Goal: Task Accomplishment & Management: Use online tool/utility

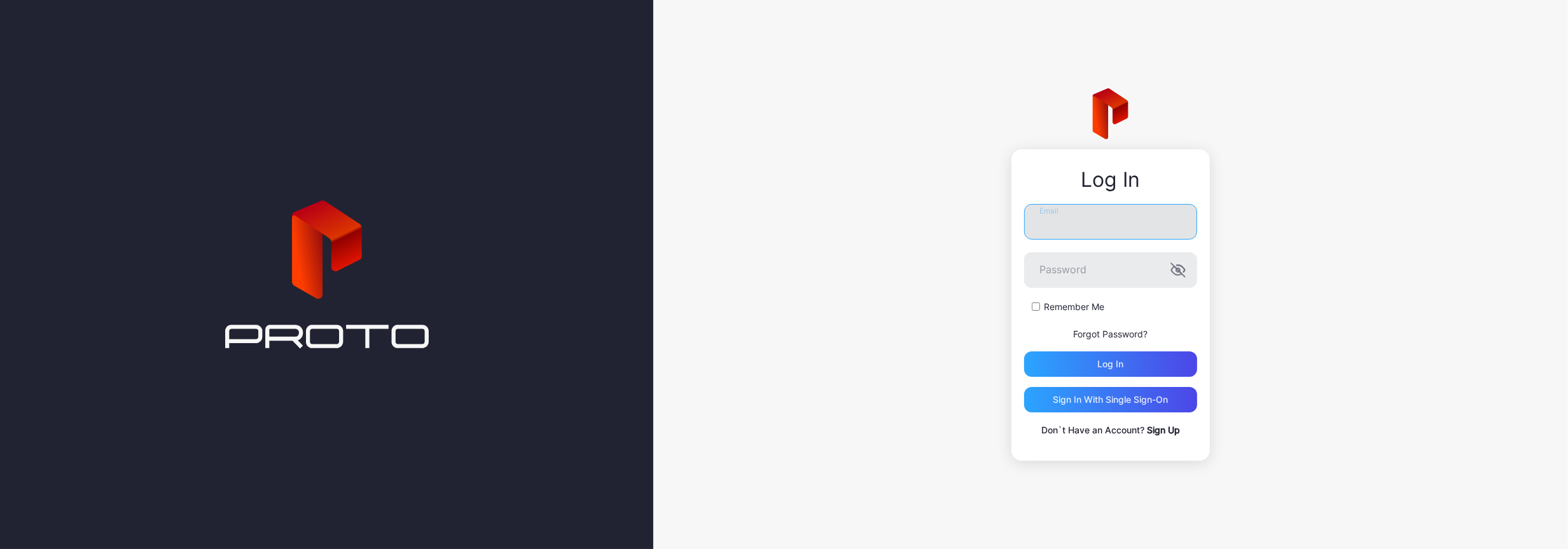
click at [1071, 220] on input "Email" at bounding box center [1111, 221] width 173 height 35
type input "**********"
click at [1024, 352] on button "Log in" at bounding box center [1111, 364] width 173 height 25
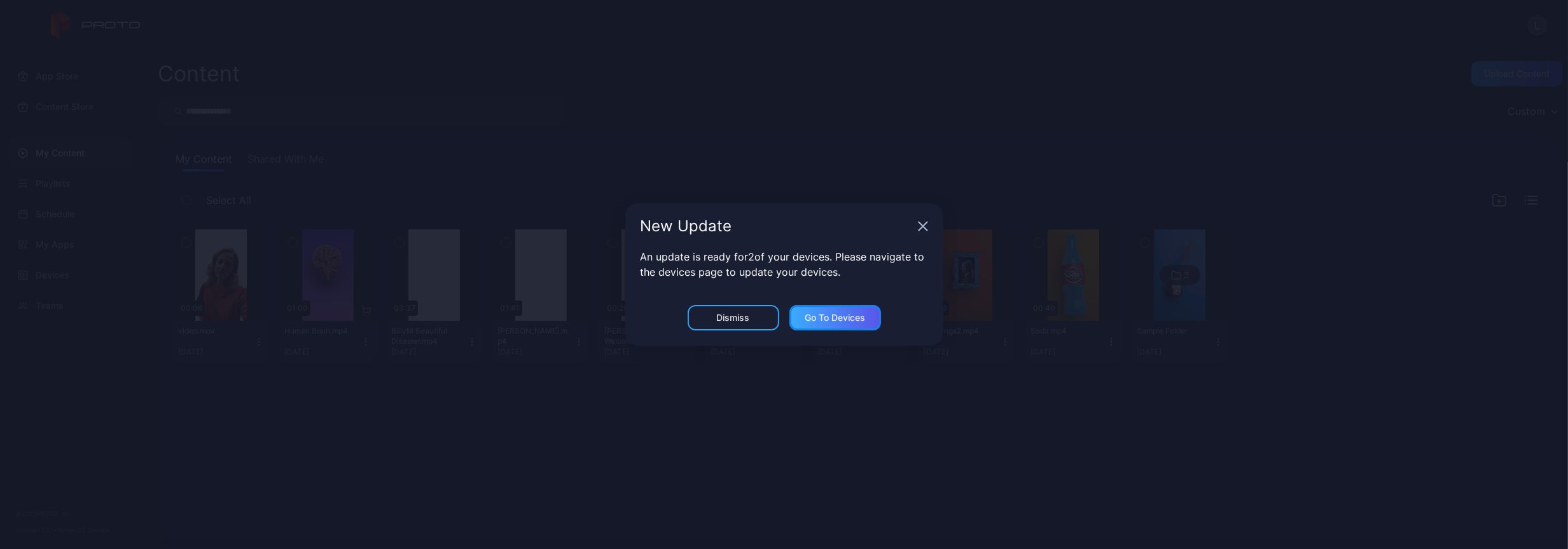
click at [831, 316] on div "Go to devices" at bounding box center [834, 317] width 61 height 10
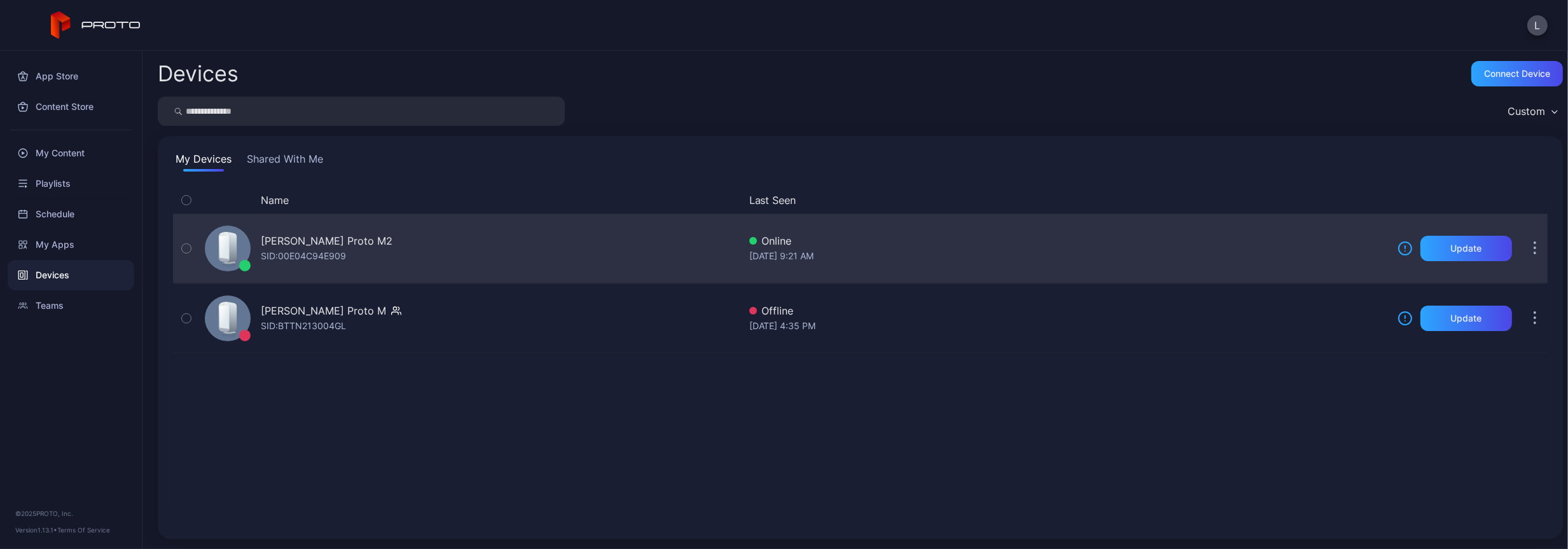
click at [182, 246] on icon "button" at bounding box center [186, 248] width 9 height 14
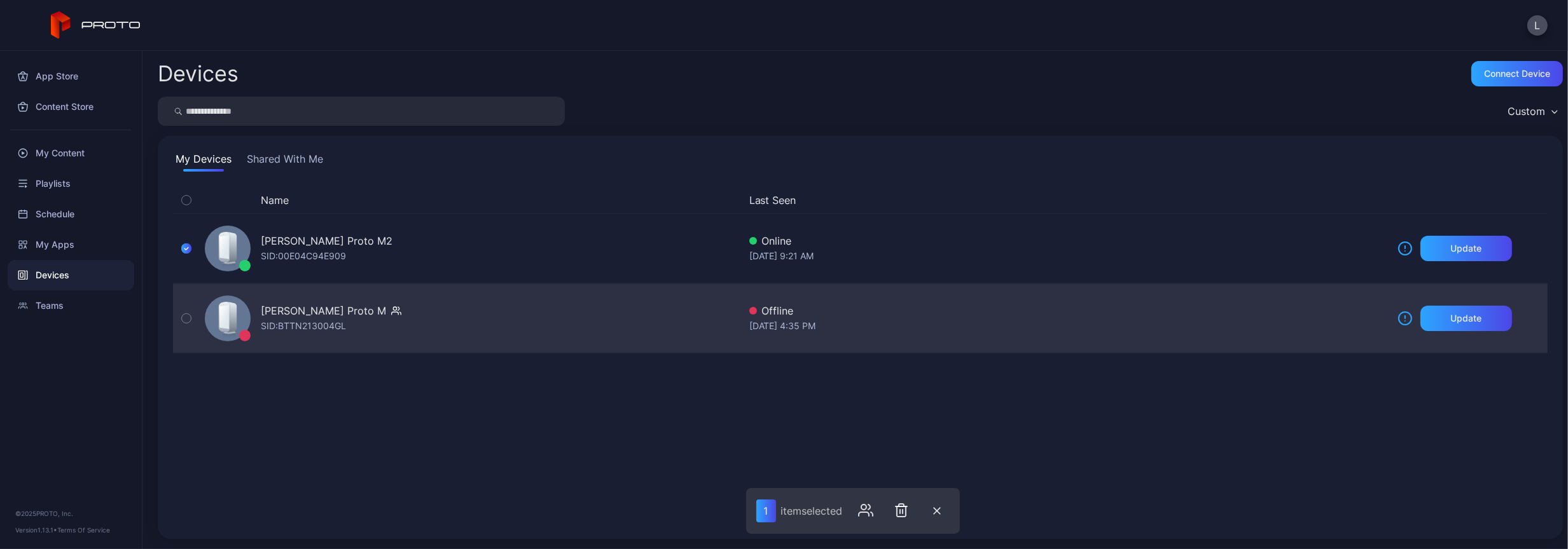
click at [188, 316] on icon "button" at bounding box center [186, 318] width 9 height 14
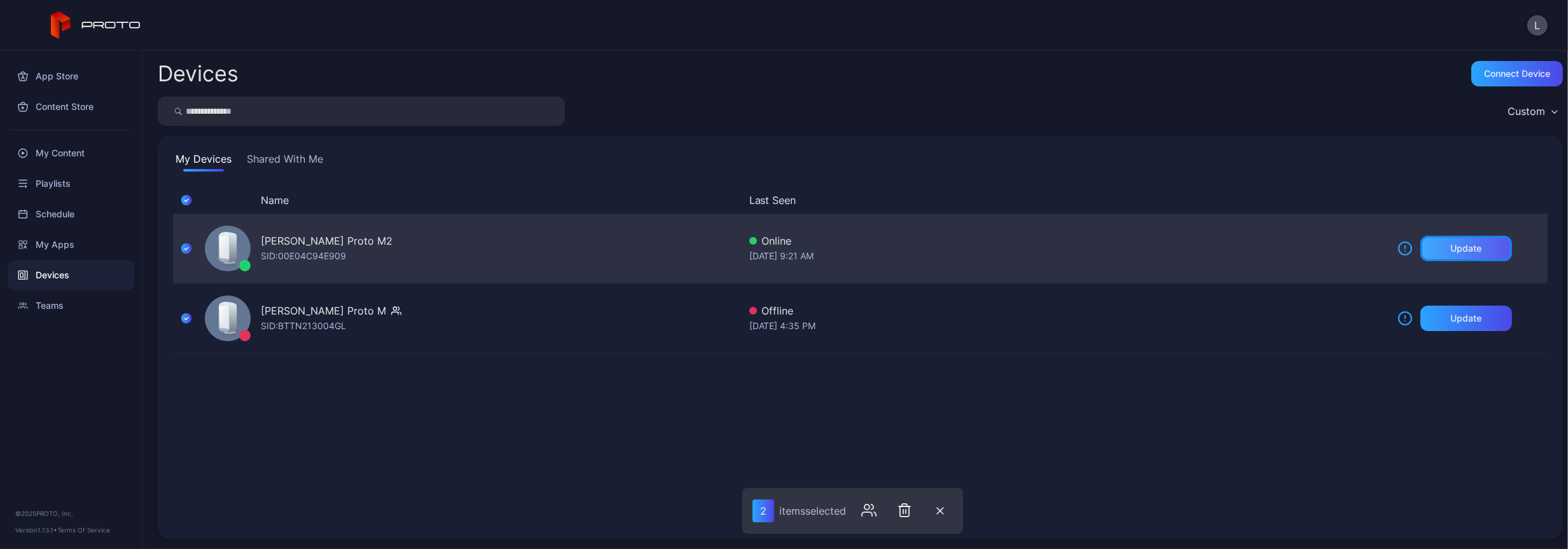
click at [1451, 248] on div "Update" at bounding box center [1466, 248] width 31 height 10
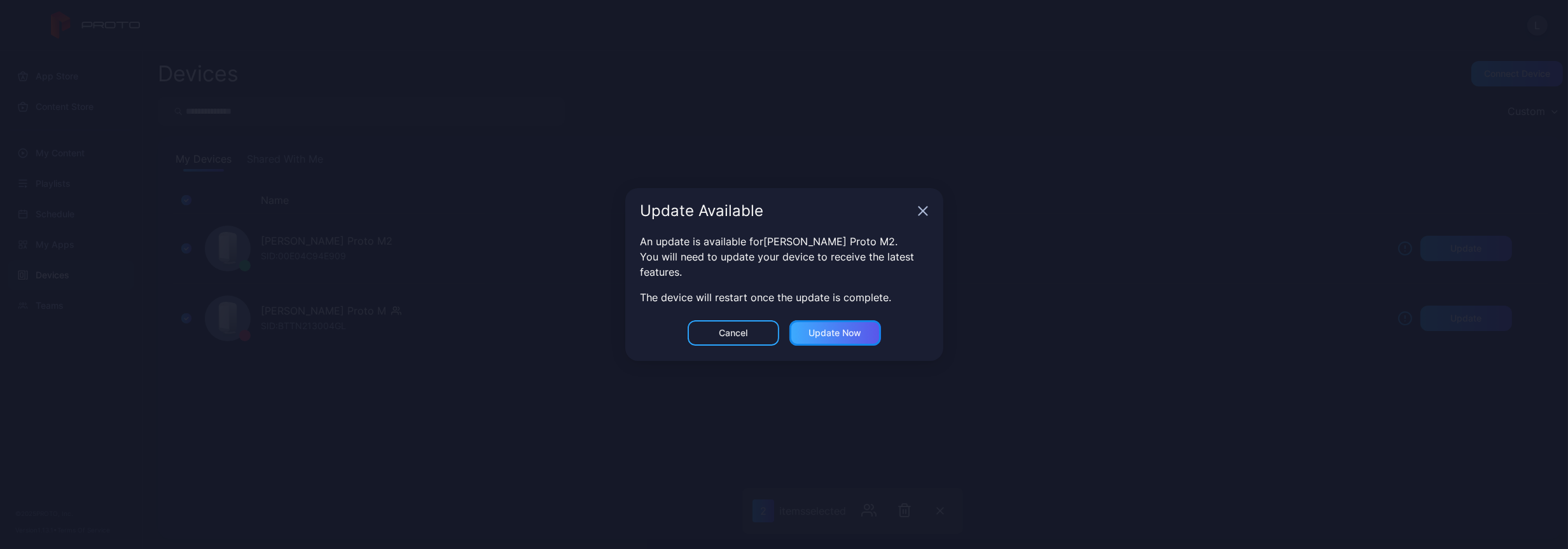
click at [834, 330] on div "Update now" at bounding box center [834, 332] width 53 height 10
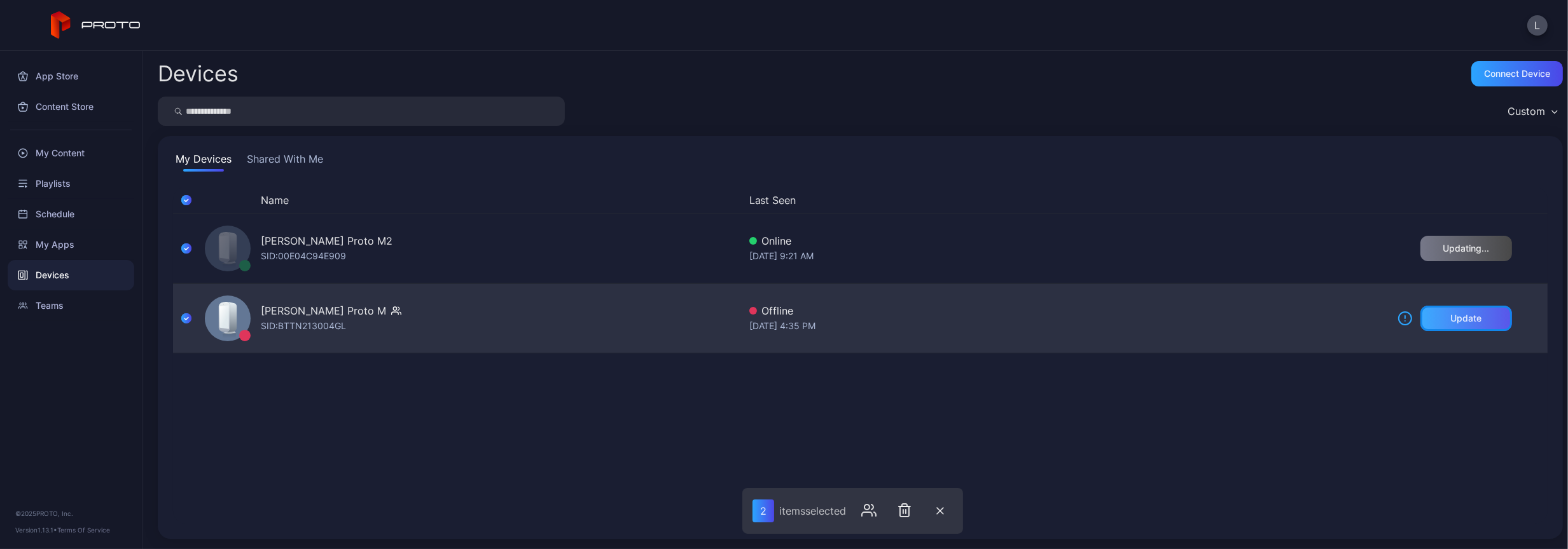
click at [1451, 315] on div "Update" at bounding box center [1466, 318] width 31 height 10
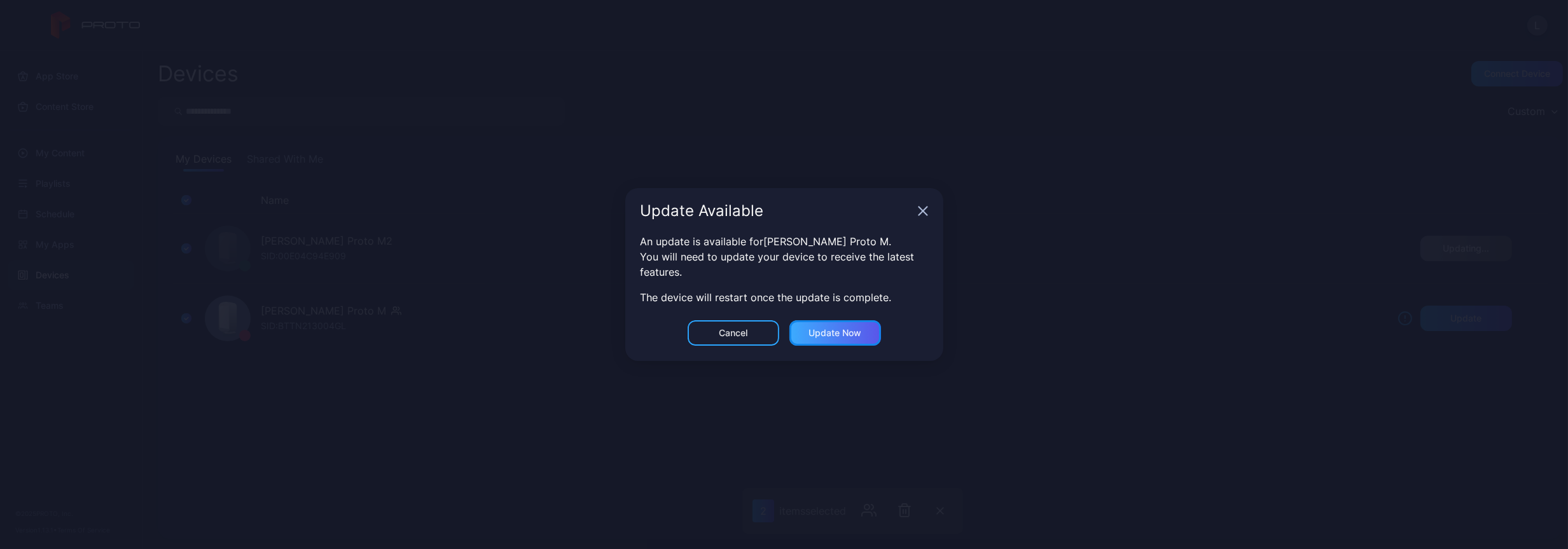
click at [858, 328] on div "Update now" at bounding box center [834, 332] width 53 height 10
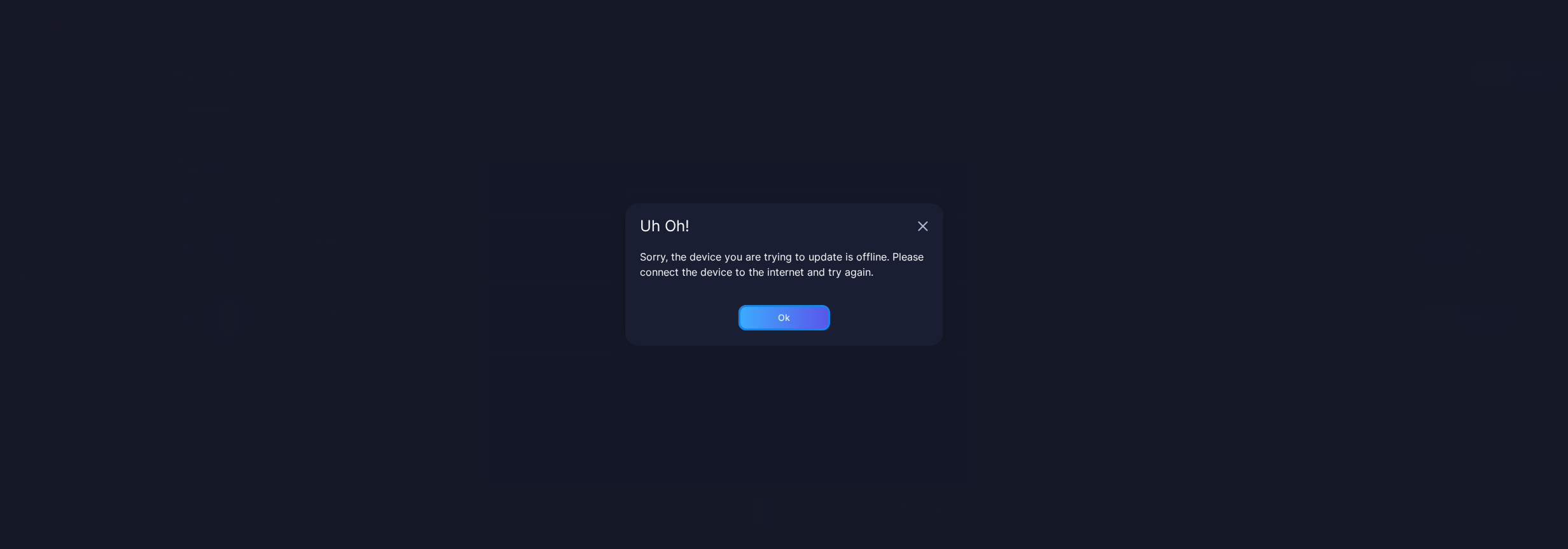
click at [765, 322] on div "Ok" at bounding box center [784, 317] width 91 height 25
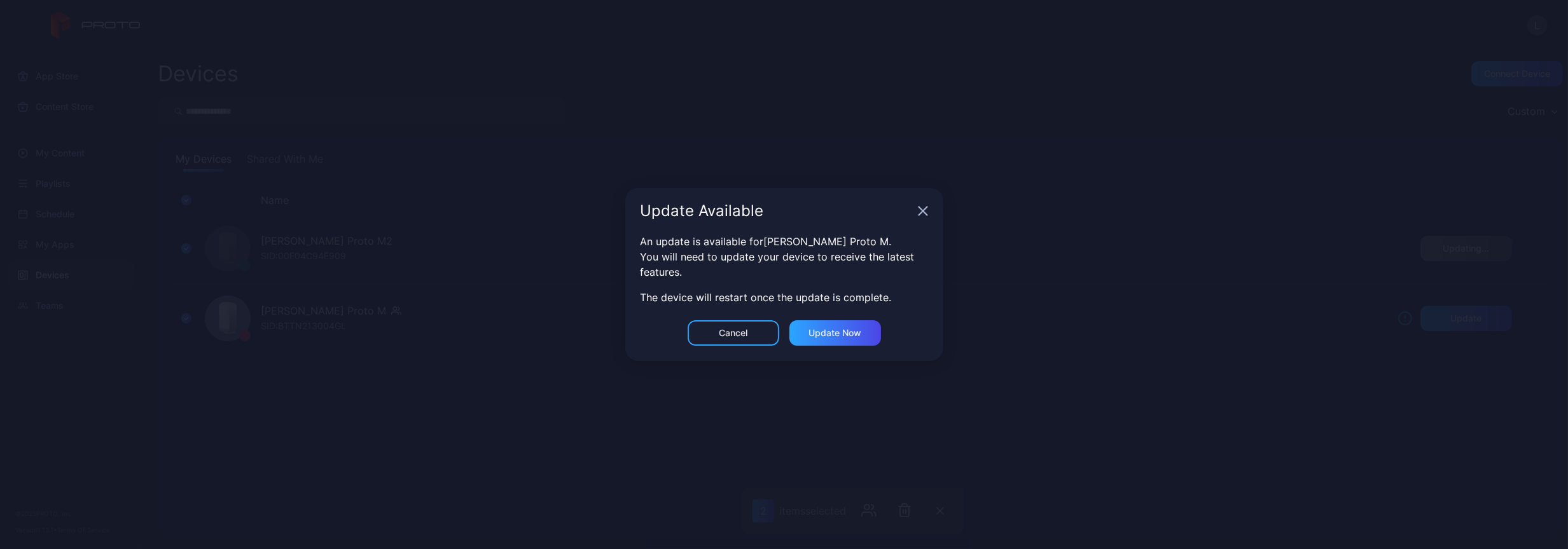
click at [926, 199] on div "Update Available" at bounding box center [785, 210] width 318 height 46
click at [920, 213] on icon "button" at bounding box center [922, 211] width 8 height 8
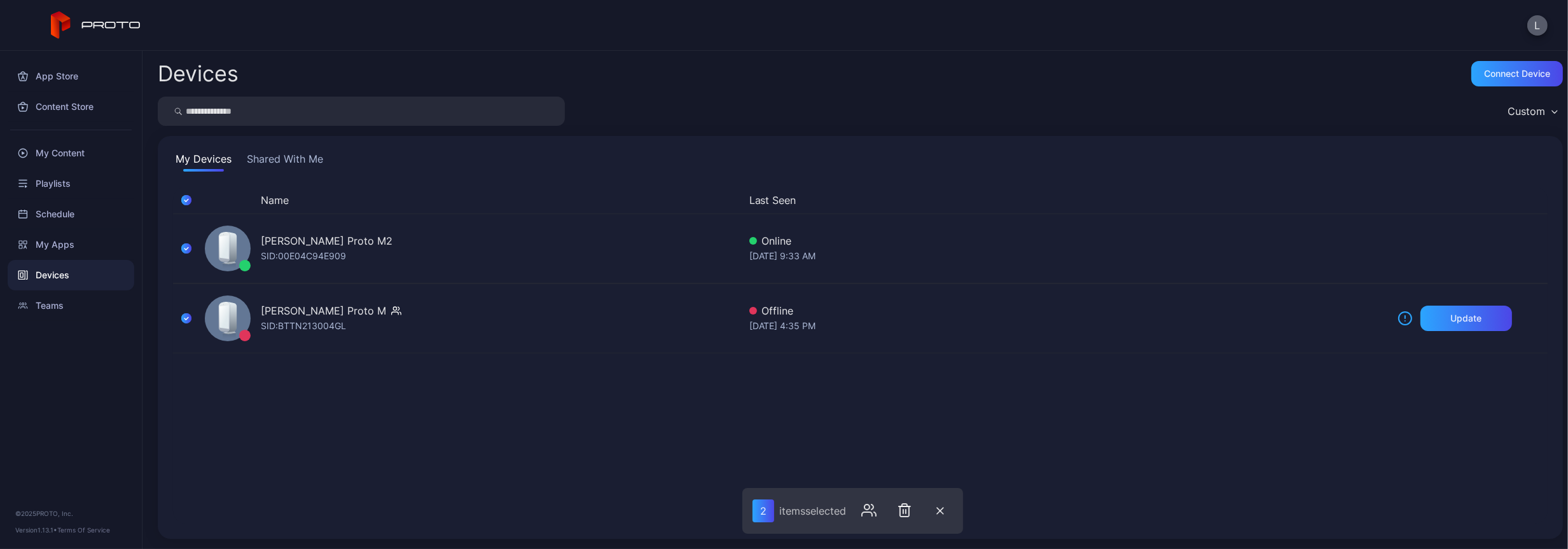
click at [1536, 19] on button "L" at bounding box center [1537, 25] width 20 height 20
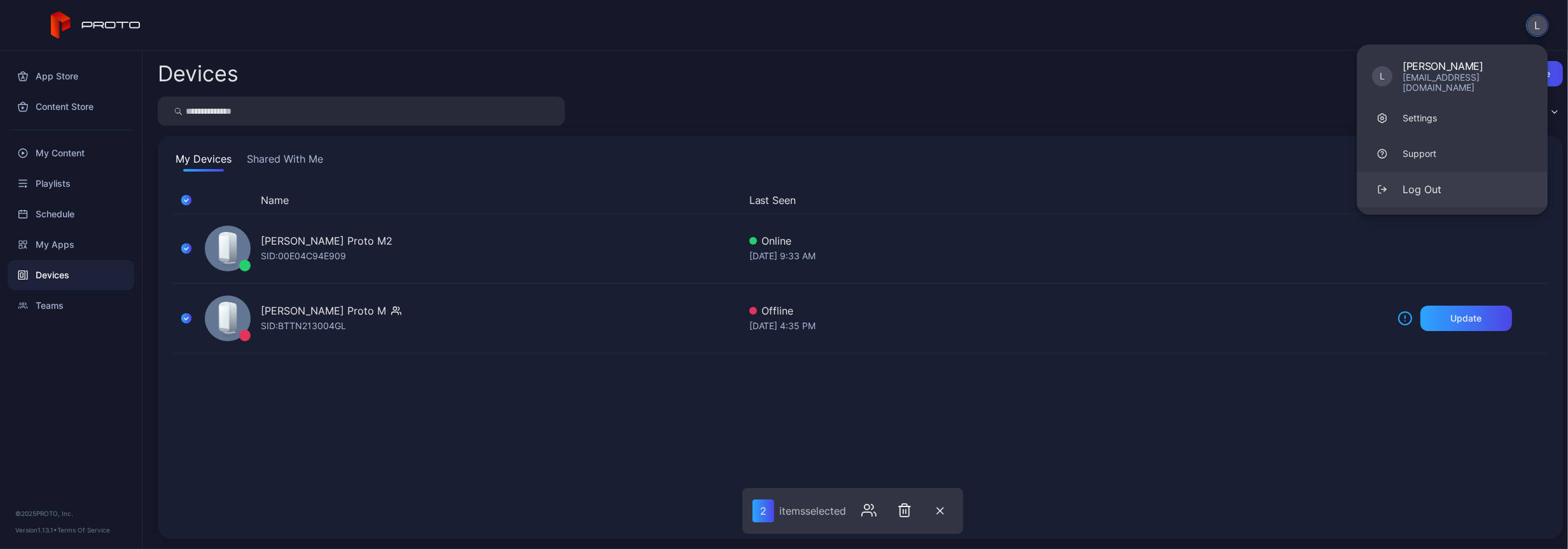
click at [1410, 181] on div "Log Out" at bounding box center [1422, 189] width 39 height 15
